Goal: Task Accomplishment & Management: Manage account settings

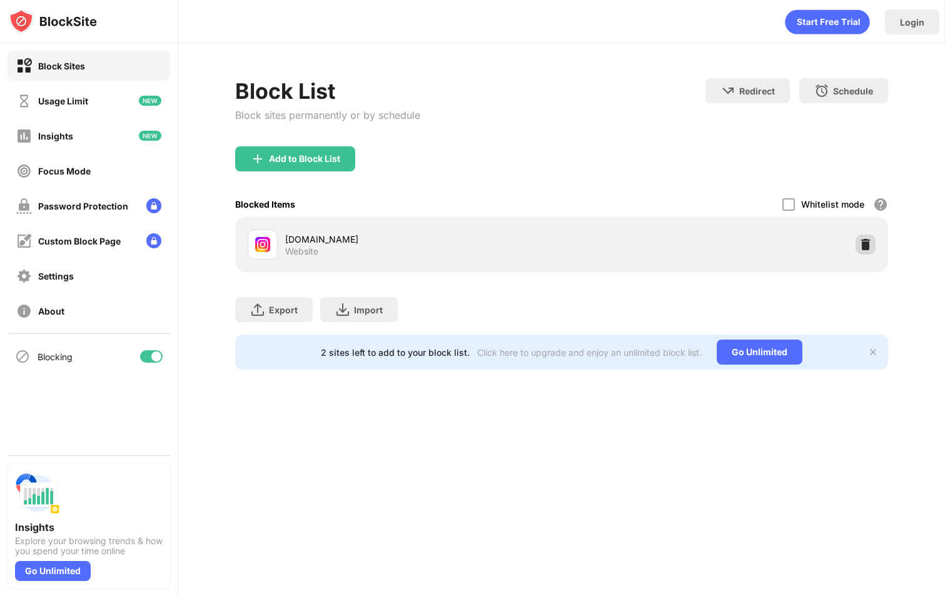
click at [861, 237] on div at bounding box center [865, 244] width 20 height 20
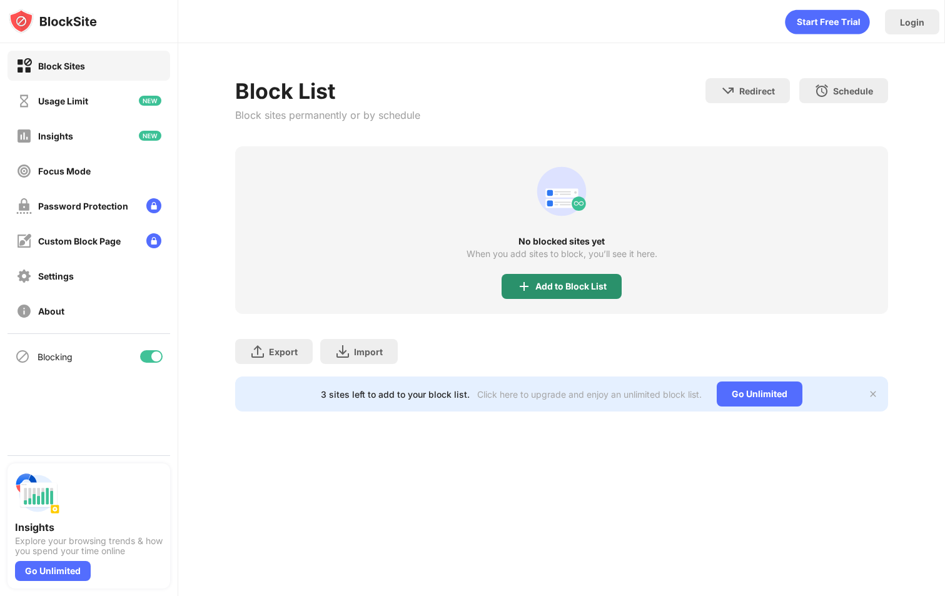
click at [585, 286] on div "Add to Block List" at bounding box center [570, 286] width 71 height 10
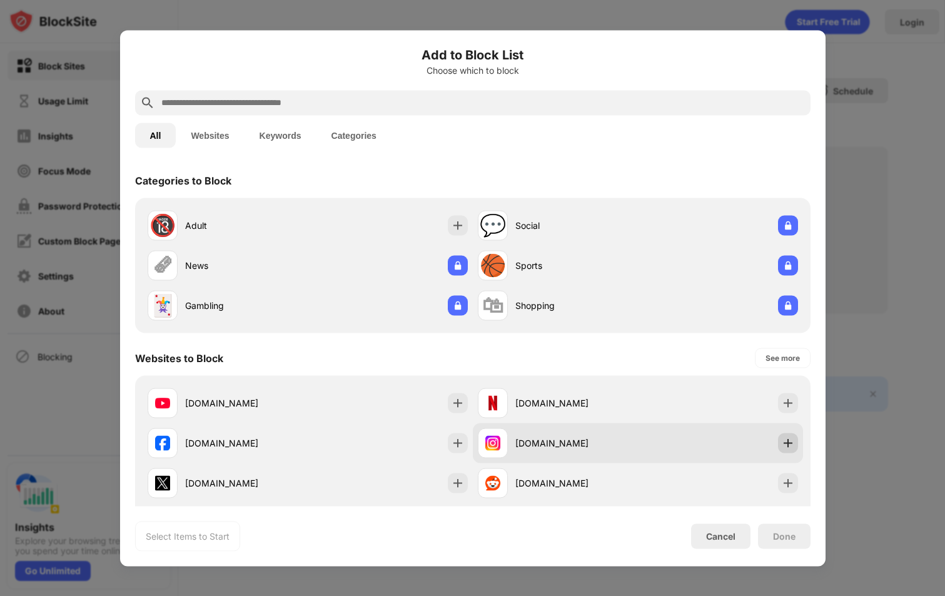
click at [781, 444] on img at bounding box center [787, 442] width 13 height 13
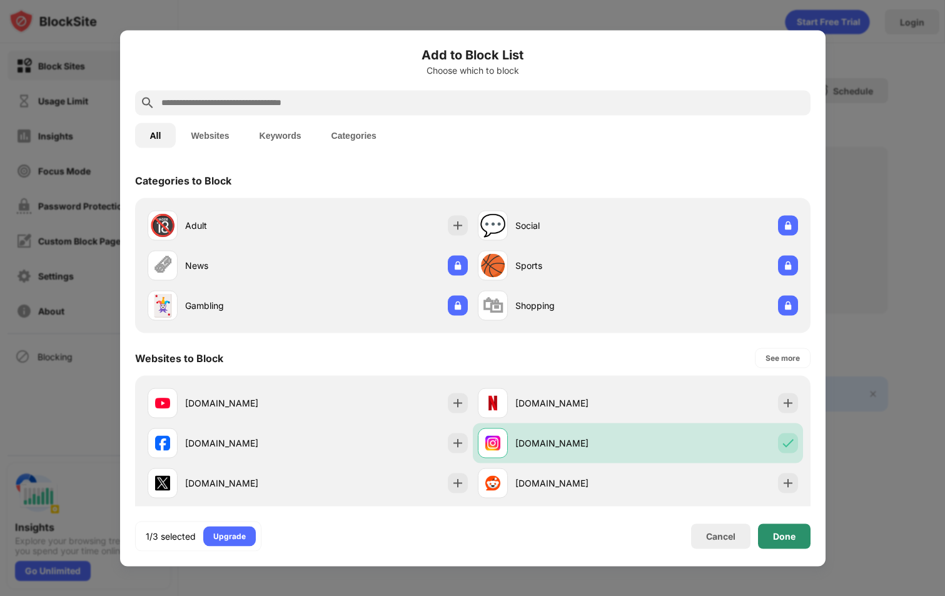
click at [800, 532] on div "Done" at bounding box center [784, 535] width 53 height 25
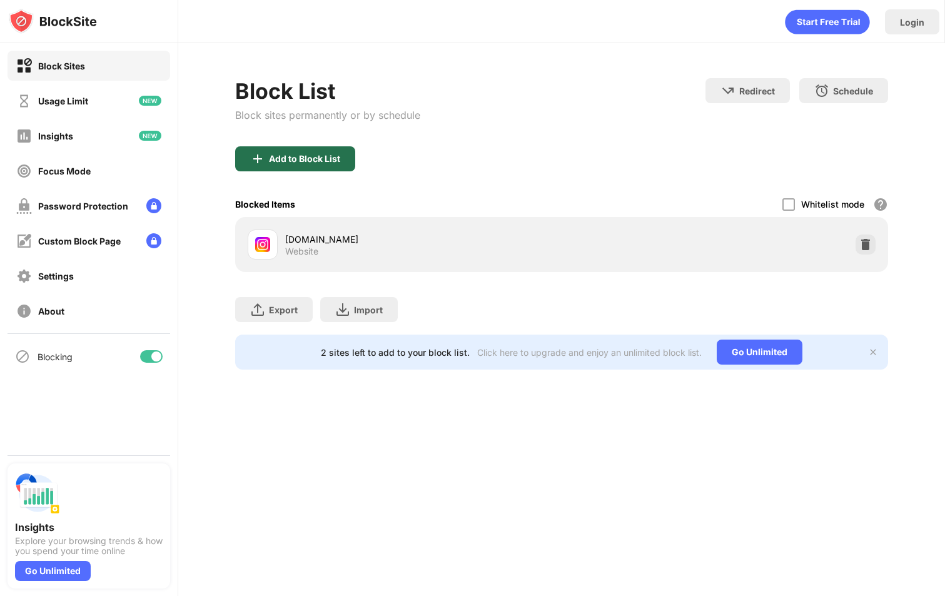
click at [293, 156] on div "Add to Block List" at bounding box center [304, 159] width 71 height 10
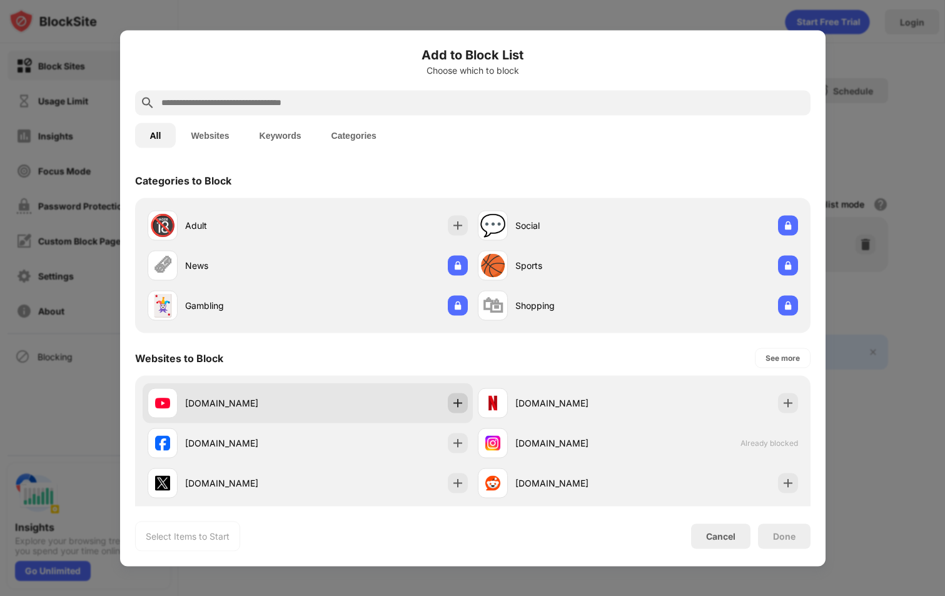
click at [457, 396] on img at bounding box center [457, 402] width 13 height 13
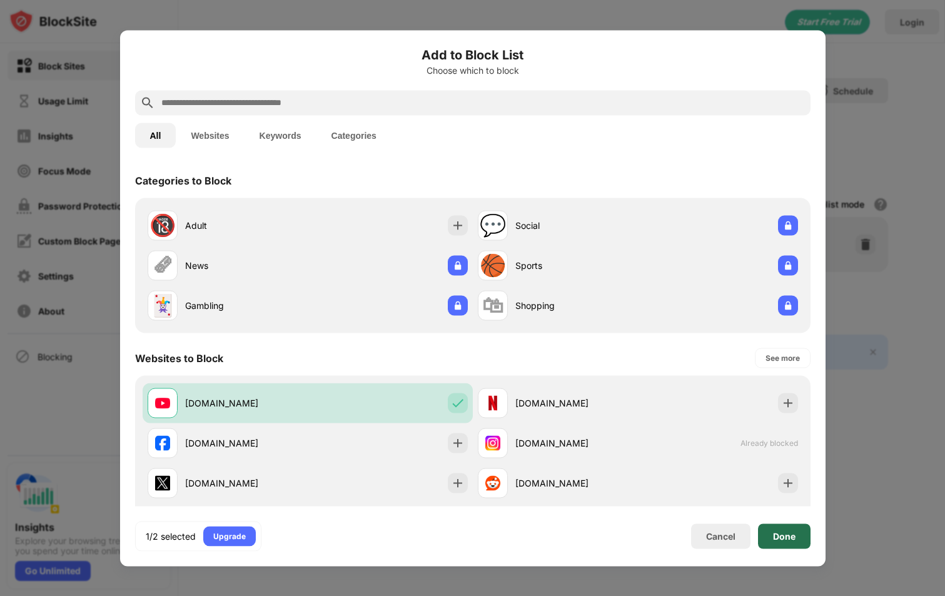
click at [795, 536] on div "Done" at bounding box center [784, 535] width 53 height 25
